Goal: Task Accomplishment & Management: Manage account settings

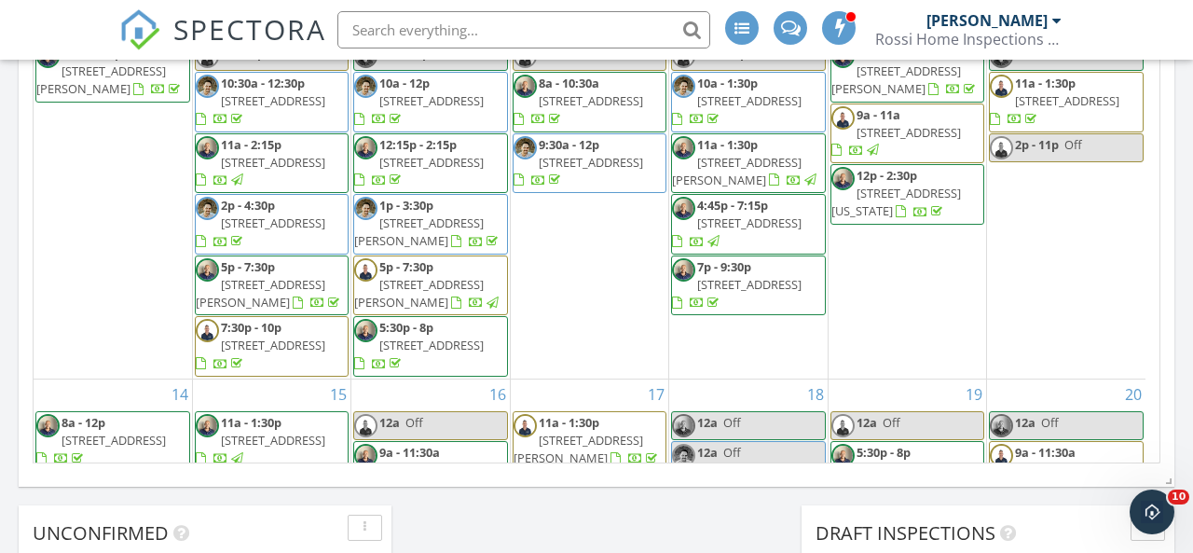
scroll to position [1725, 1222]
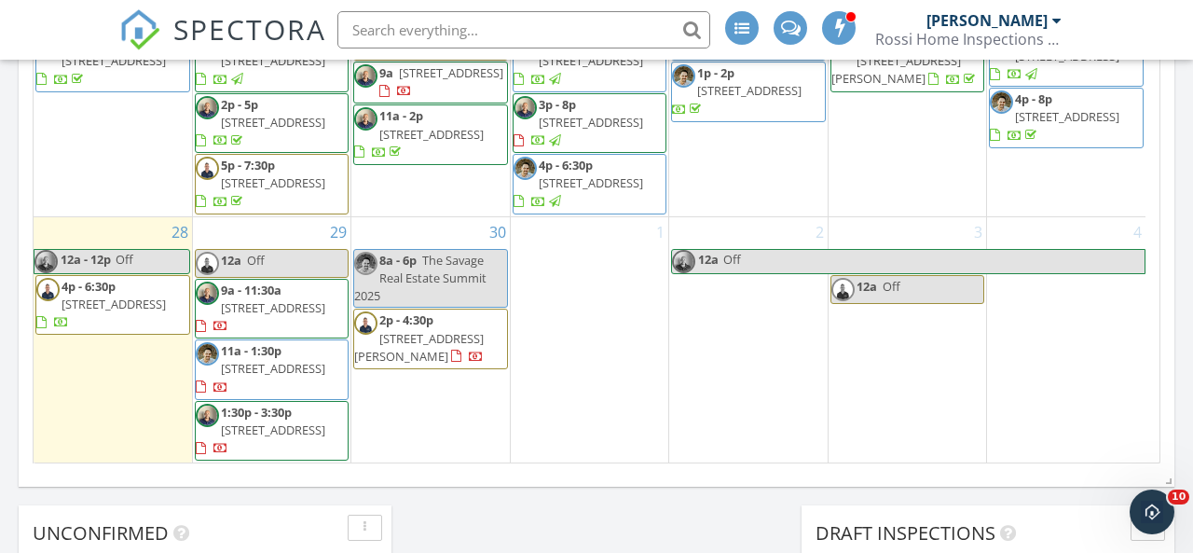
click at [263, 38] on span "SPECTORA" at bounding box center [249, 28] width 153 height 39
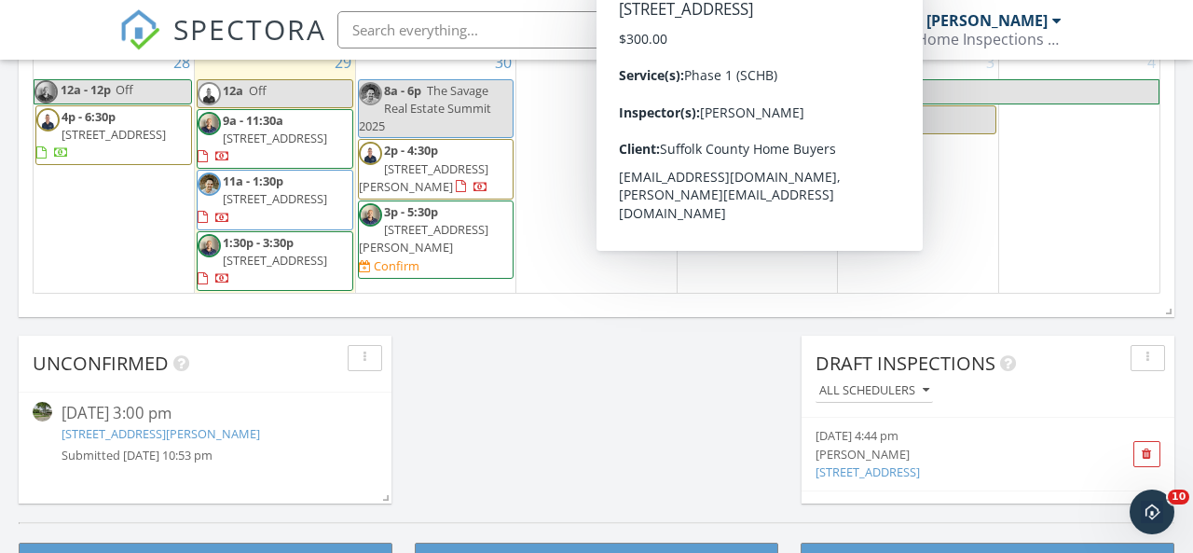
scroll to position [1430, 0]
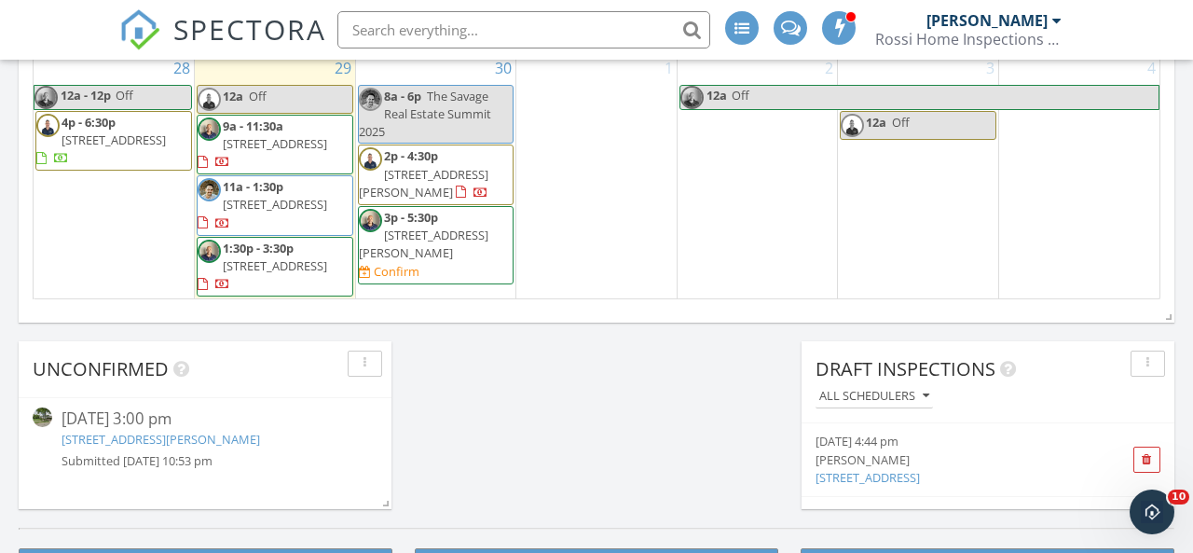
click at [452, 185] on span "2p - 4:30p 106 Hayes St, Garden City 11530" at bounding box center [436, 174] width 155 height 55
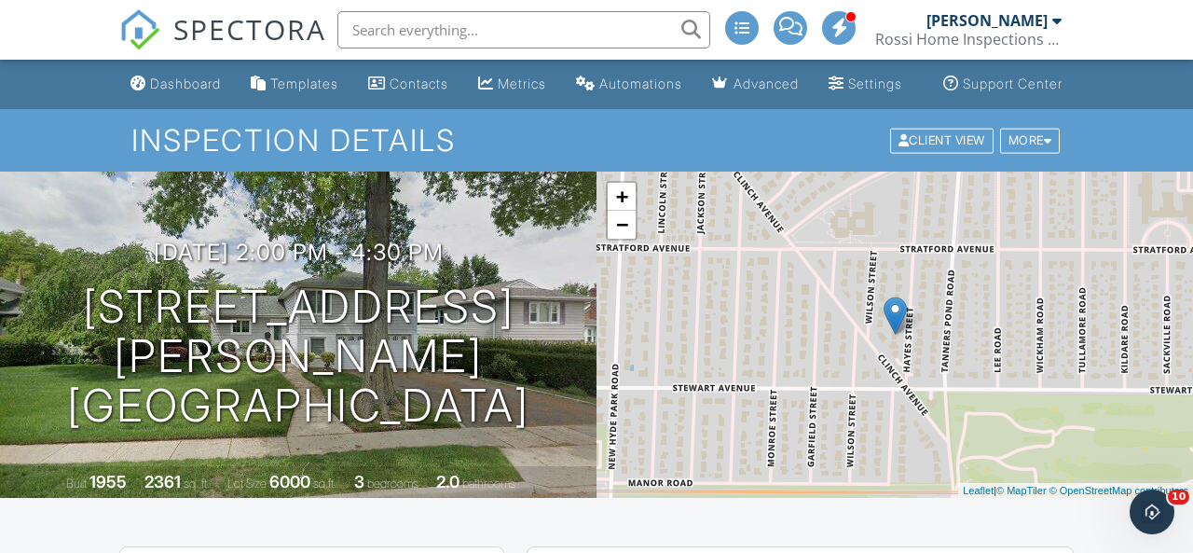
click at [207, 31] on span "SPECTORA" at bounding box center [249, 28] width 153 height 39
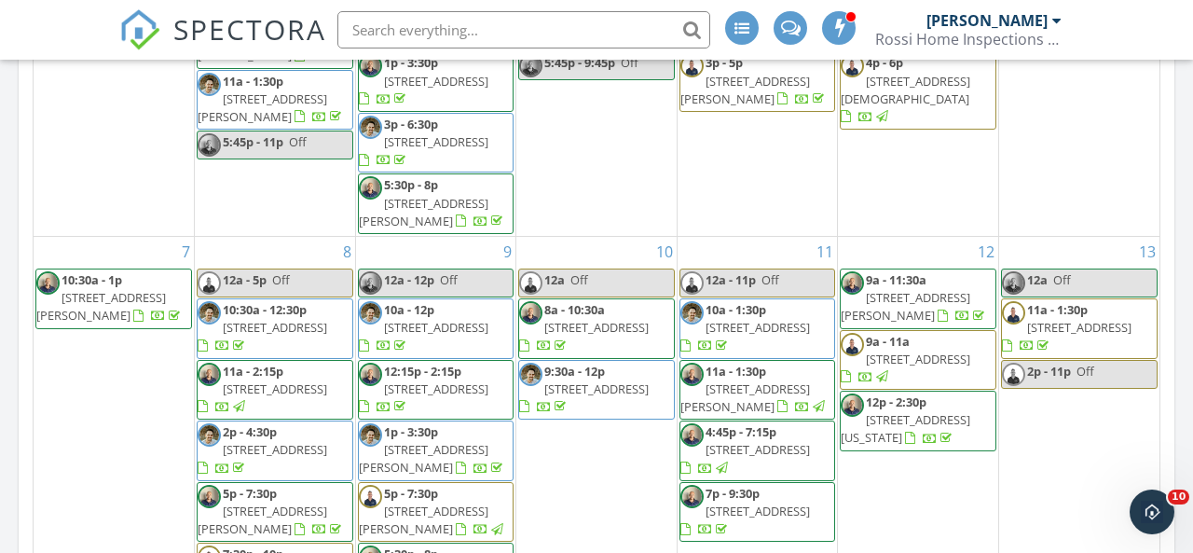
scroll to position [92, 0]
